Goal: Information Seeking & Learning: Learn about a topic

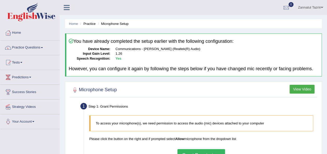
click at [42, 48] on link "Practice Questions" at bounding box center [29, 47] width 59 height 13
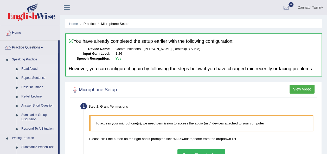
click at [32, 69] on link "Read Aloud" at bounding box center [38, 68] width 39 height 9
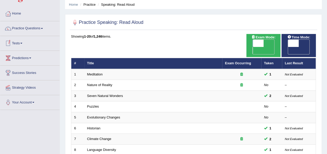
scroll to position [27, 0]
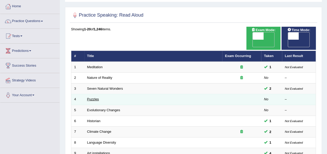
click at [95, 97] on link "Puzzles" at bounding box center [93, 99] width 12 height 4
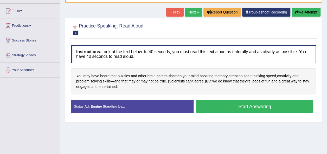
scroll to position [61, 0]
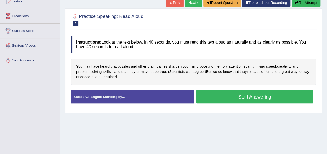
click at [253, 100] on button "Start Answering" at bounding box center [254, 96] width 117 height 13
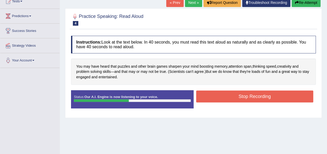
click at [253, 100] on button "Stop Recording" at bounding box center [254, 97] width 117 height 12
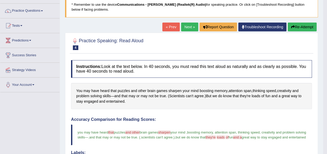
scroll to position [0, 0]
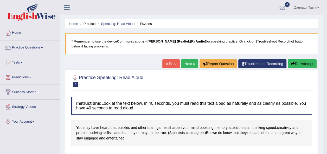
click at [159, 141] on div "You may have heard that puzzles and other brain games sharpen your mind boostin…" at bounding box center [191, 133] width 241 height 27
click at [41, 47] on link "Practice Questions" at bounding box center [29, 47] width 59 height 13
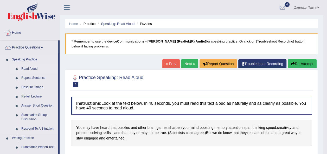
click at [32, 68] on link "Read Aloud" at bounding box center [38, 68] width 39 height 9
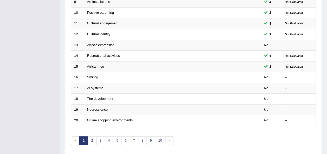
scroll to position [181, 0]
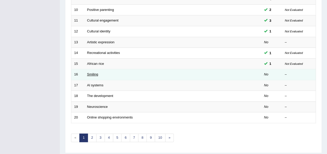
click at [93, 73] on link "Smiling" at bounding box center [92, 75] width 11 height 4
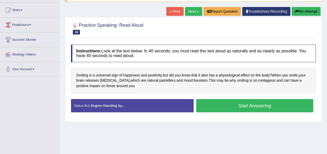
scroll to position [52, 0]
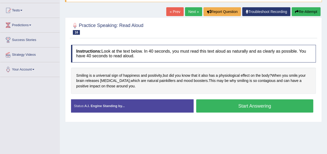
click at [248, 109] on button "Start Answering" at bounding box center [254, 106] width 117 height 13
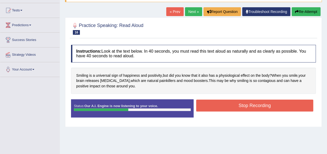
click at [248, 109] on button "Stop Recording" at bounding box center [254, 106] width 117 height 12
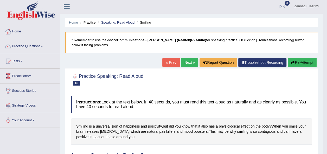
scroll to position [0, 0]
